Goal: Task Accomplishment & Management: Use online tool/utility

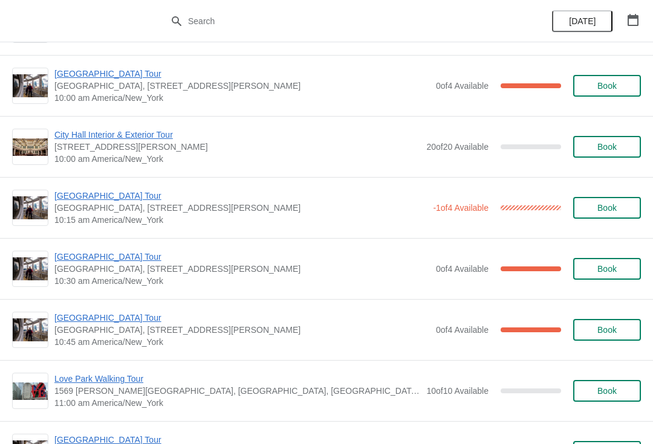
scroll to position [118, 0]
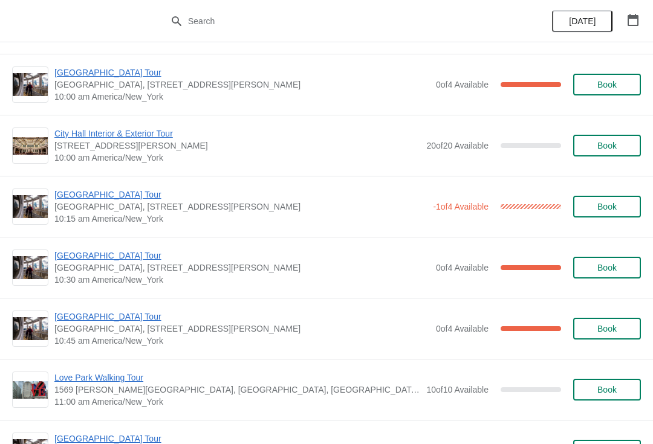
click at [126, 198] on span "[GEOGRAPHIC_DATA] Tour" at bounding box center [240, 195] width 372 height 12
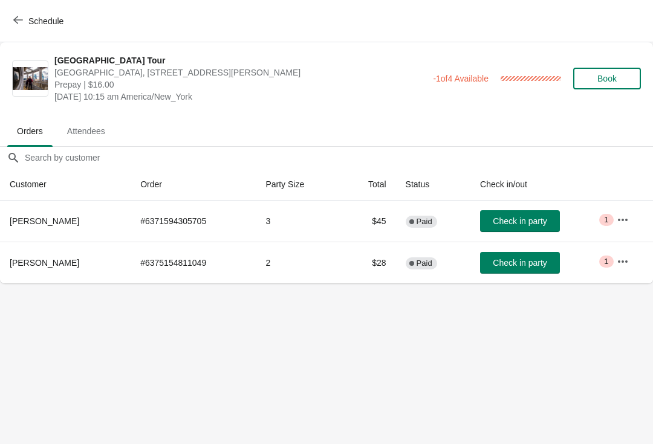
click at [17, 24] on icon "button" at bounding box center [18, 20] width 10 height 10
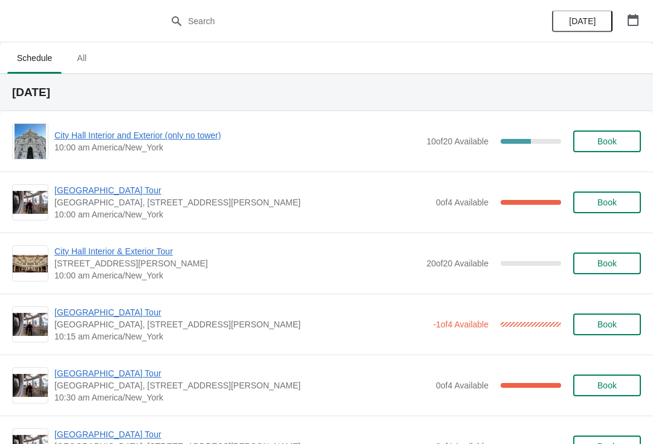
scroll to position [1, 0]
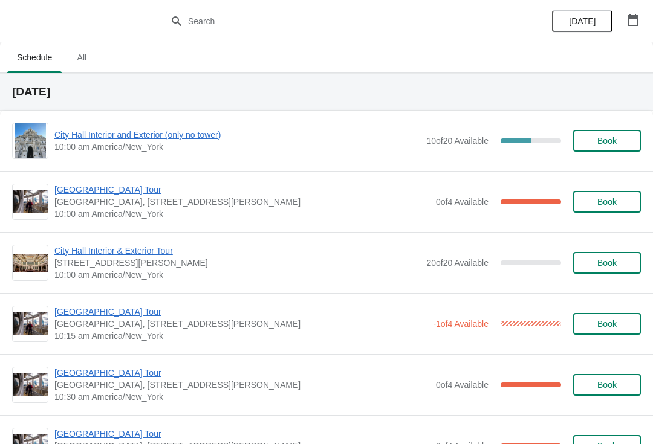
click at [136, 151] on span "10:00 am America/New_York" at bounding box center [237, 147] width 366 height 12
click at [164, 132] on span "City Hall Interior and Exterior (only no tower)" at bounding box center [237, 135] width 366 height 12
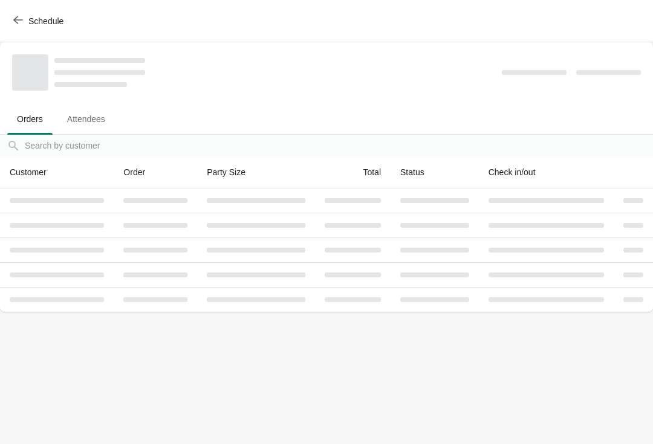
scroll to position [0, 0]
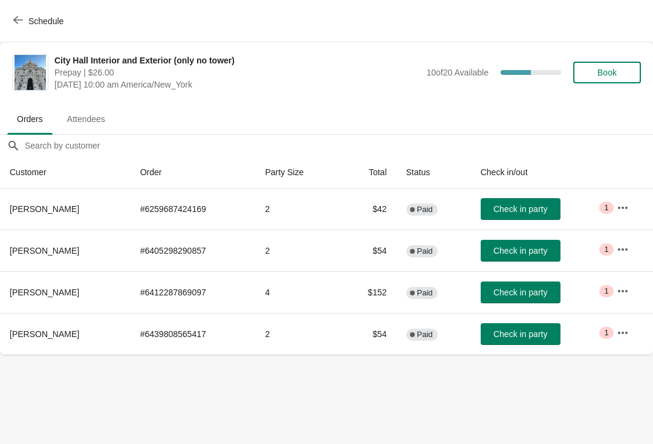
click at [525, 294] on span "Check in party" at bounding box center [520, 293] width 54 height 10
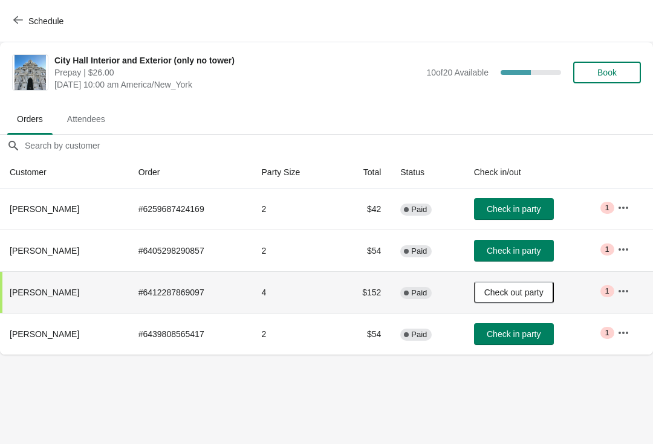
click at [28, 11] on button "Schedule" at bounding box center [39, 21] width 67 height 22
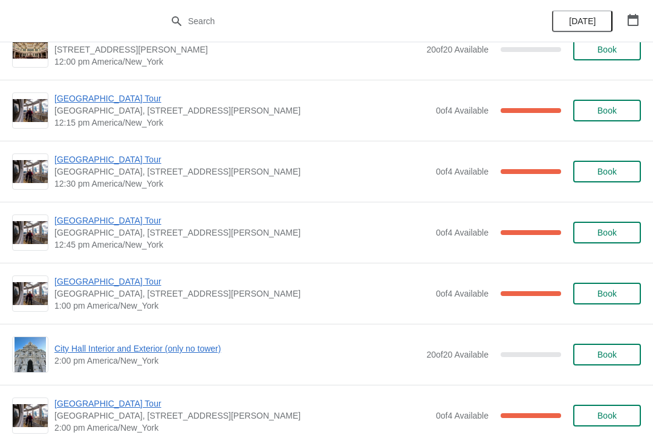
scroll to position [704, 0]
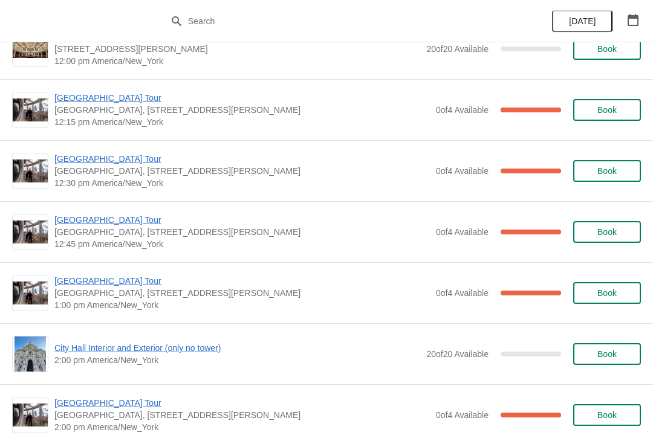
click at [80, 175] on span "[GEOGRAPHIC_DATA], [STREET_ADDRESS][PERSON_NAME]" at bounding box center [241, 171] width 375 height 12
click at [86, 163] on span "[GEOGRAPHIC_DATA] Tour" at bounding box center [241, 159] width 375 height 12
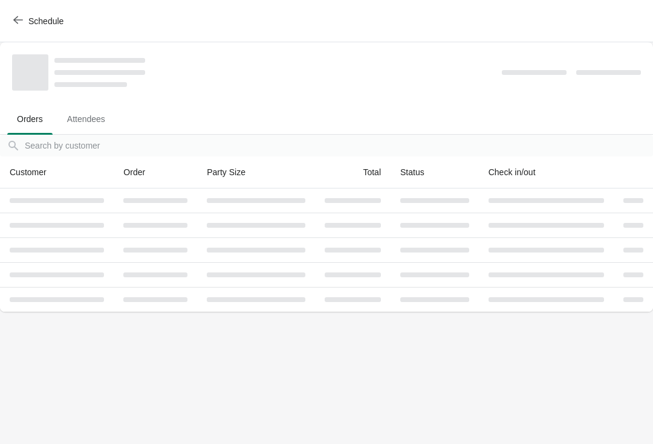
scroll to position [0, 0]
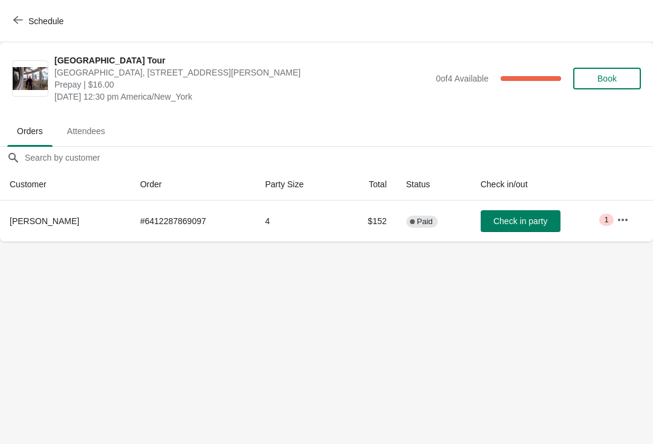
click at [533, 221] on span "Check in party" at bounding box center [520, 221] width 54 height 10
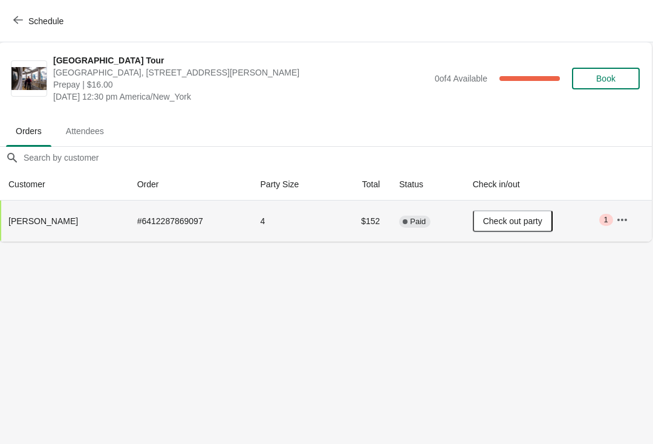
scroll to position [0, 1]
click at [34, 28] on button "Schedule" at bounding box center [39, 21] width 67 height 22
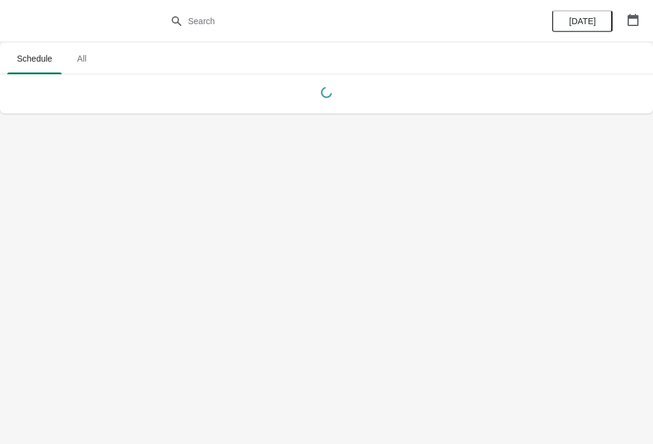
scroll to position [0, 0]
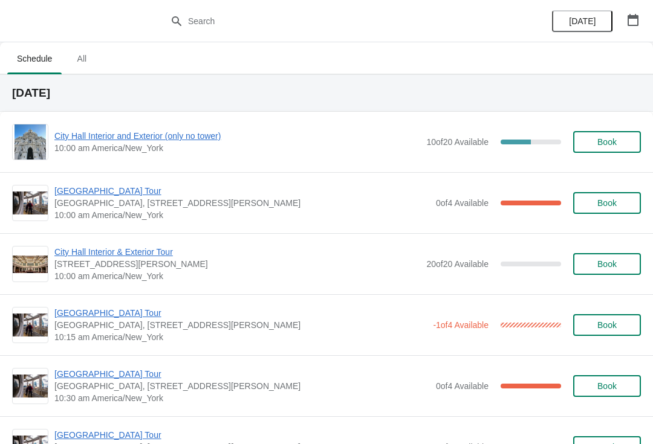
click at [195, 141] on span "City Hall Interior and Exterior (only no tower)" at bounding box center [237, 136] width 366 height 12
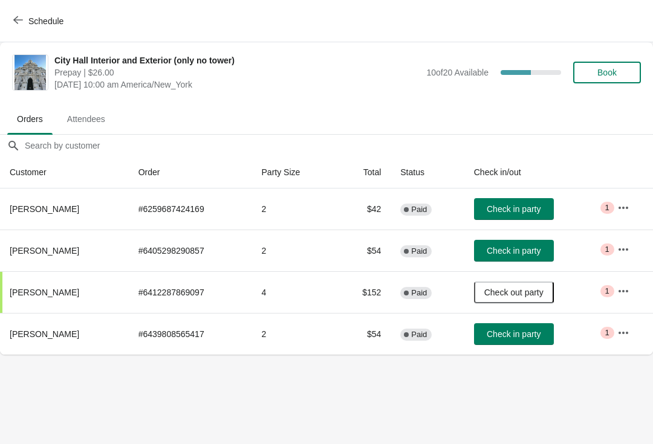
click at [539, 247] on span "Check in party" at bounding box center [514, 251] width 54 height 10
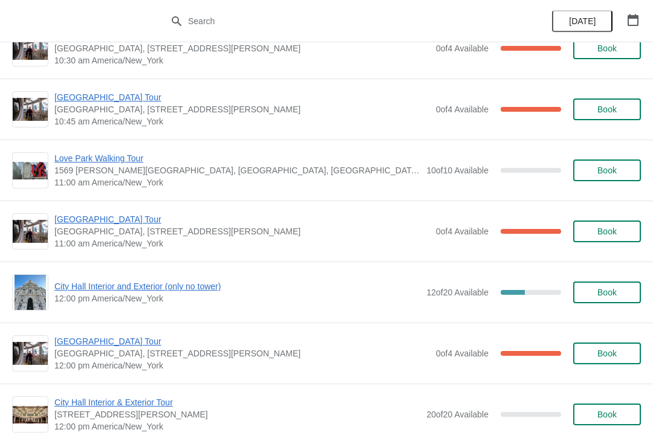
scroll to position [342, 0]
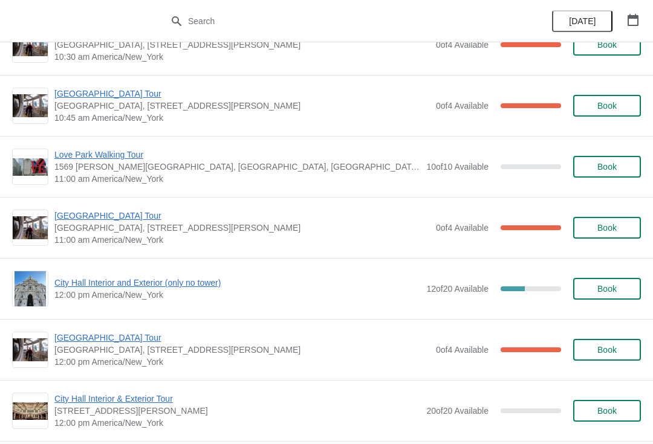
click at [102, 221] on span "[GEOGRAPHIC_DATA] Tour" at bounding box center [241, 216] width 375 height 12
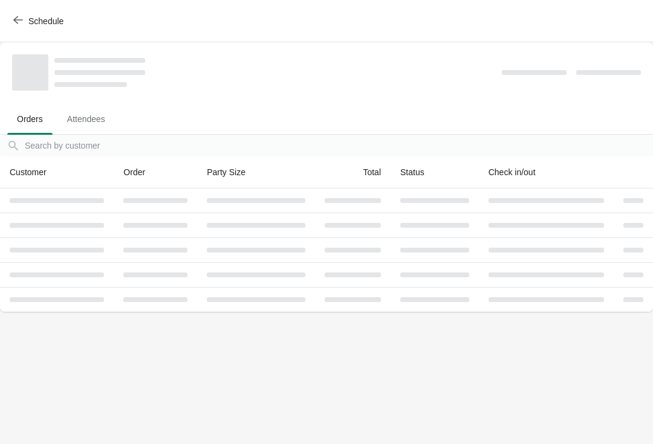
scroll to position [0, 0]
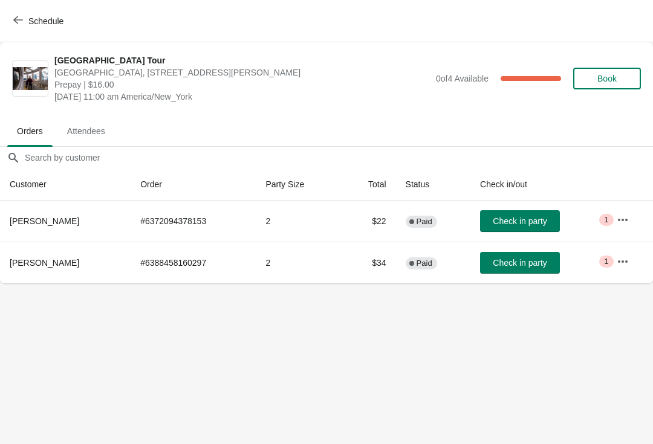
click at [501, 273] on button "Check in party" at bounding box center [520, 263] width 80 height 22
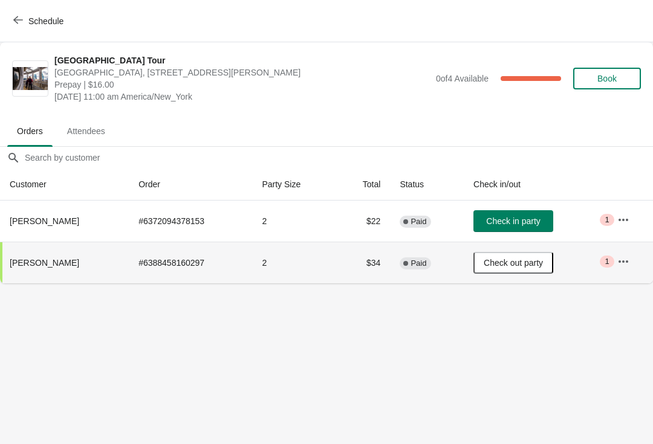
click at [38, 16] on span "Schedule" at bounding box center [45, 21] width 35 height 10
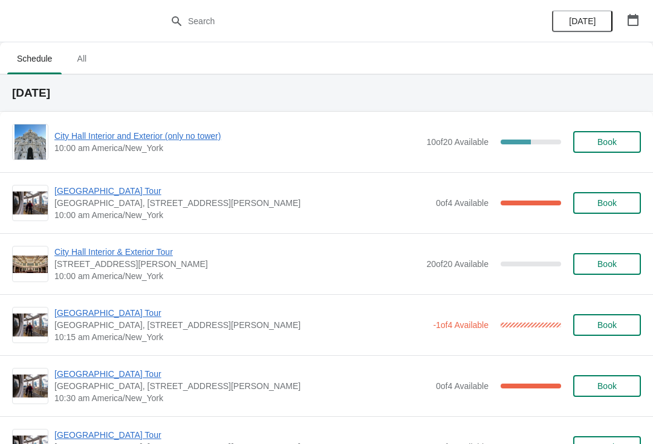
click at [115, 138] on span "City Hall Interior and Exterior (only no tower)" at bounding box center [237, 136] width 366 height 12
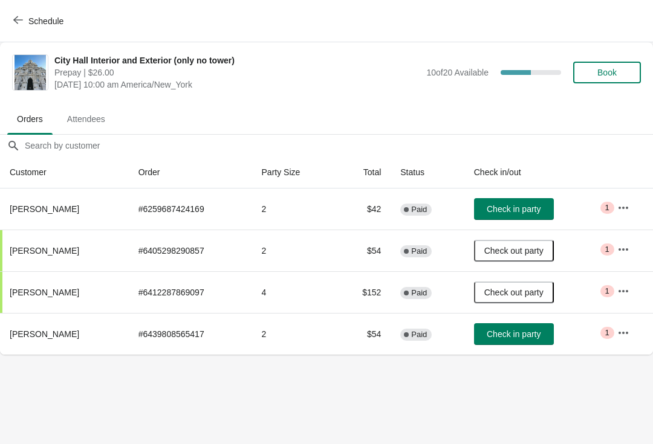
click at [542, 343] on button "Check in party" at bounding box center [514, 334] width 80 height 22
click at [30, 6] on div "Schedule" at bounding box center [326, 21] width 653 height 42
click at [22, 23] on icon "button" at bounding box center [18, 20] width 10 height 10
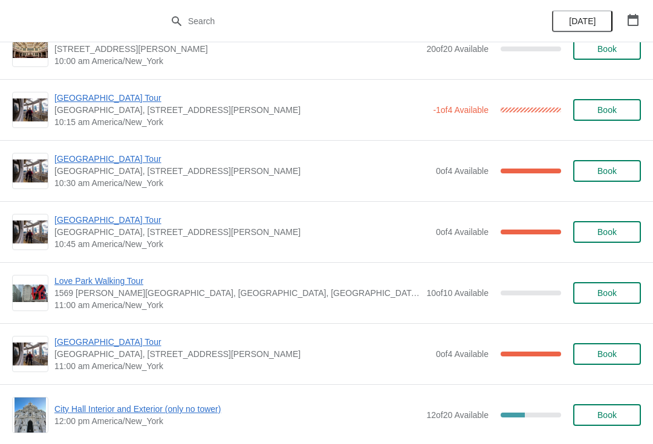
scroll to position [216, 0]
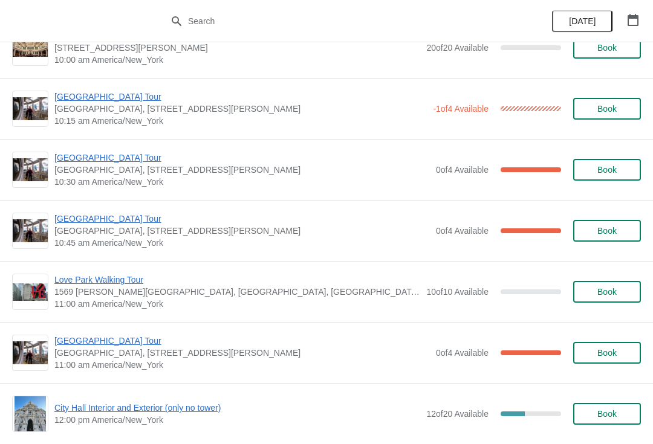
click at [102, 160] on span "[GEOGRAPHIC_DATA] Tour" at bounding box center [241, 158] width 375 height 12
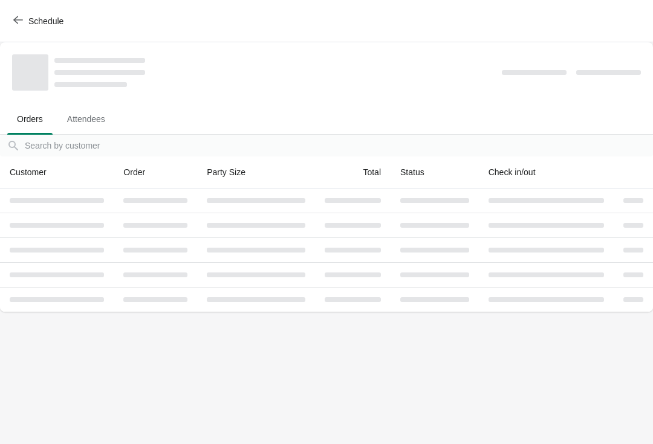
scroll to position [0, 0]
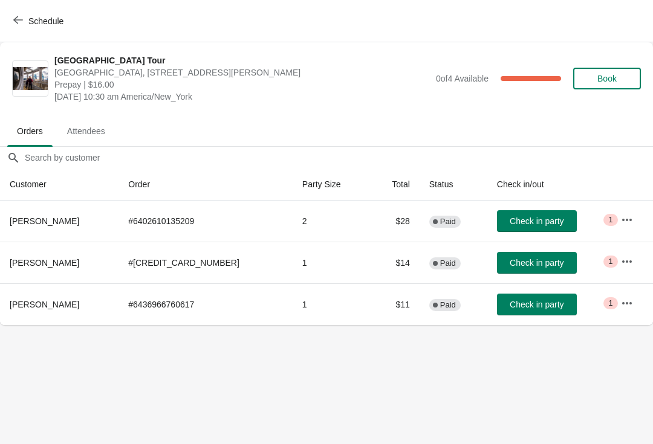
click at [510, 225] on span "Check in party" at bounding box center [537, 221] width 54 height 10
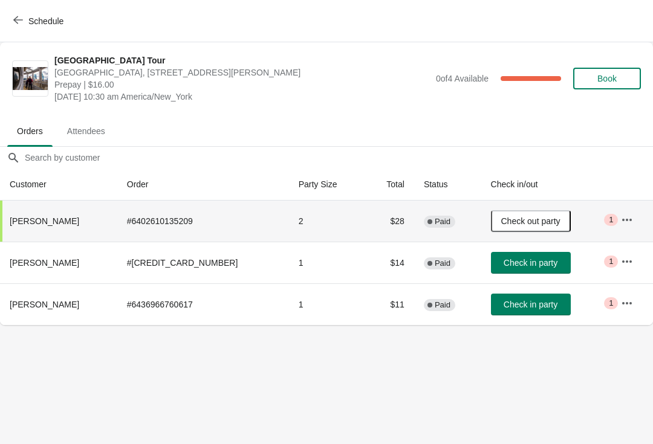
click at [48, 23] on span "Schedule" at bounding box center [45, 21] width 35 height 10
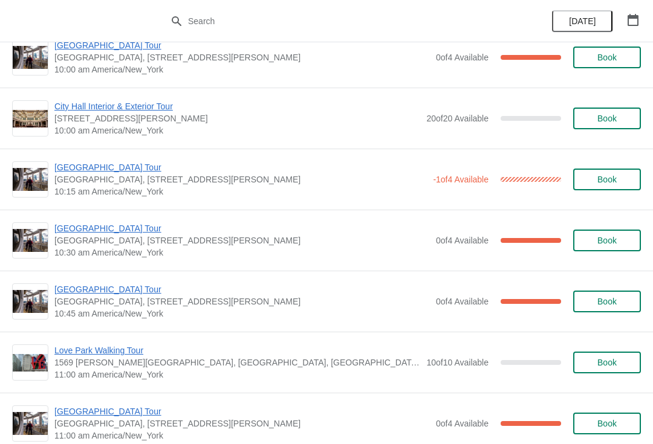
scroll to position [146, 0]
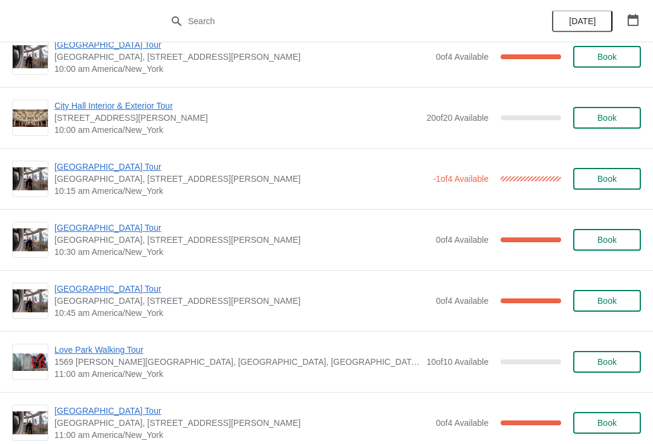
click at [99, 169] on span "[GEOGRAPHIC_DATA] Tour" at bounding box center [240, 167] width 372 height 12
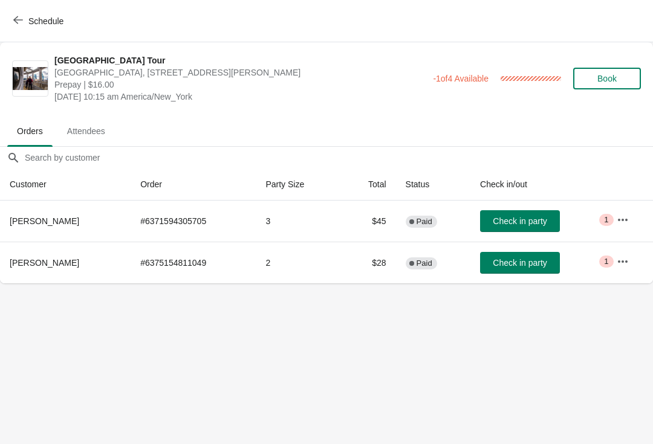
click at [540, 262] on span "Check in party" at bounding box center [520, 263] width 54 height 10
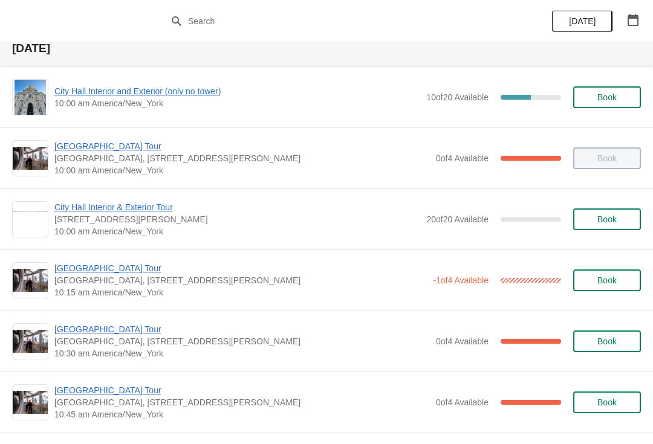
scroll to position [47, 0]
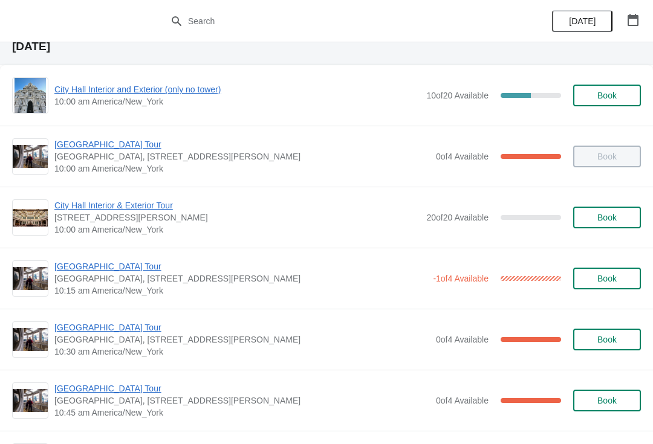
click at [144, 149] on span "[GEOGRAPHIC_DATA] Tour" at bounding box center [241, 144] width 375 height 12
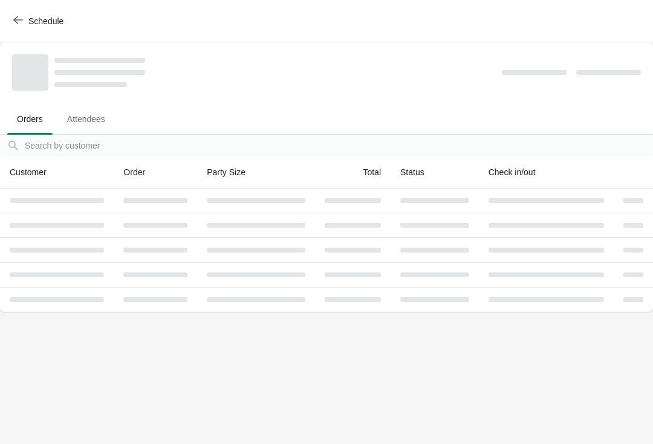
scroll to position [0, 0]
